Goal: Find specific page/section

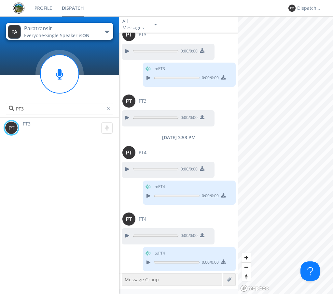
scroll to position [734, 0]
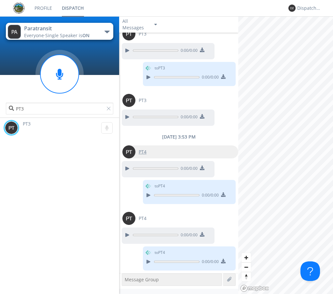
click at [131, 153] on img at bounding box center [128, 151] width 13 height 13
type input "PT4"
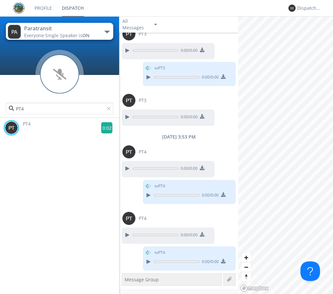
click at [104, 128] on g at bounding box center [106, 127] width 11 height 11
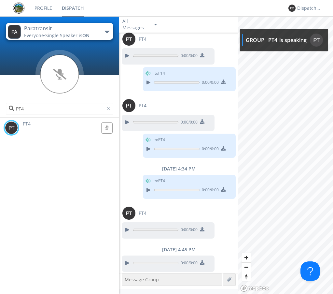
scroll to position [848, 0]
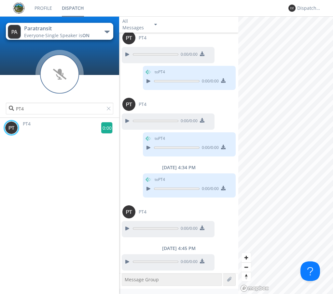
click at [104, 127] on g at bounding box center [106, 127] width 11 height 11
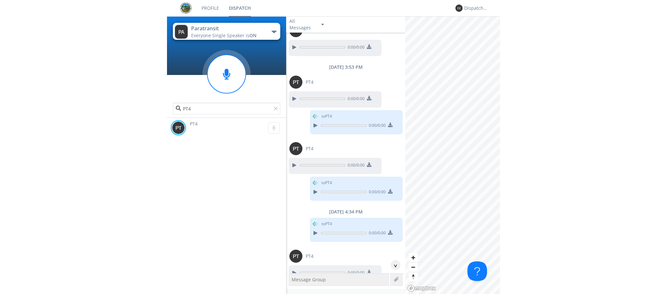
scroll to position [786, 0]
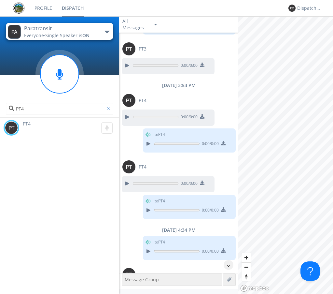
click at [108, 108] on div at bounding box center [110, 109] width 7 height 7
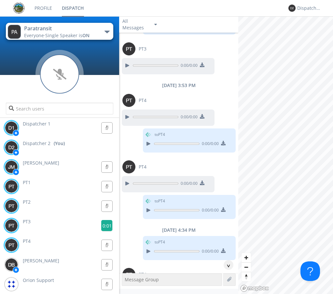
click at [102, 226] on g at bounding box center [106, 225] width 11 height 11
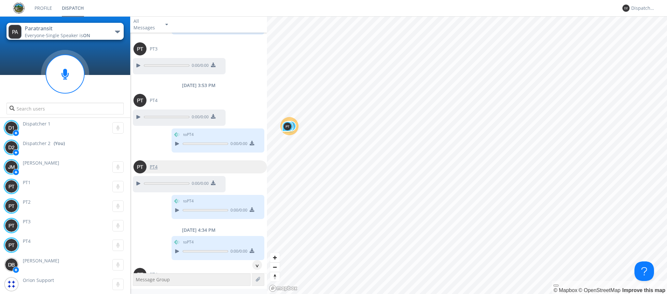
click at [137, 167] on img at bounding box center [139, 166] width 13 height 13
type input "PT4"
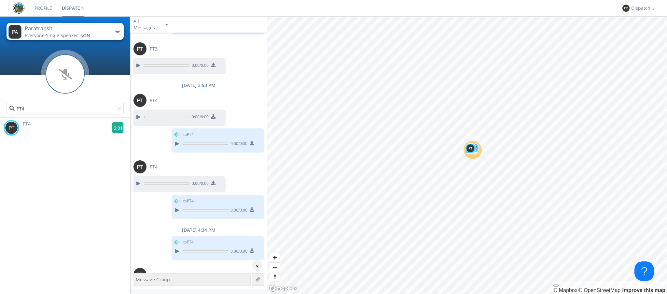
click at [117, 125] on g at bounding box center [117, 127] width 11 height 11
